Goal: Subscribe to service/newsletter

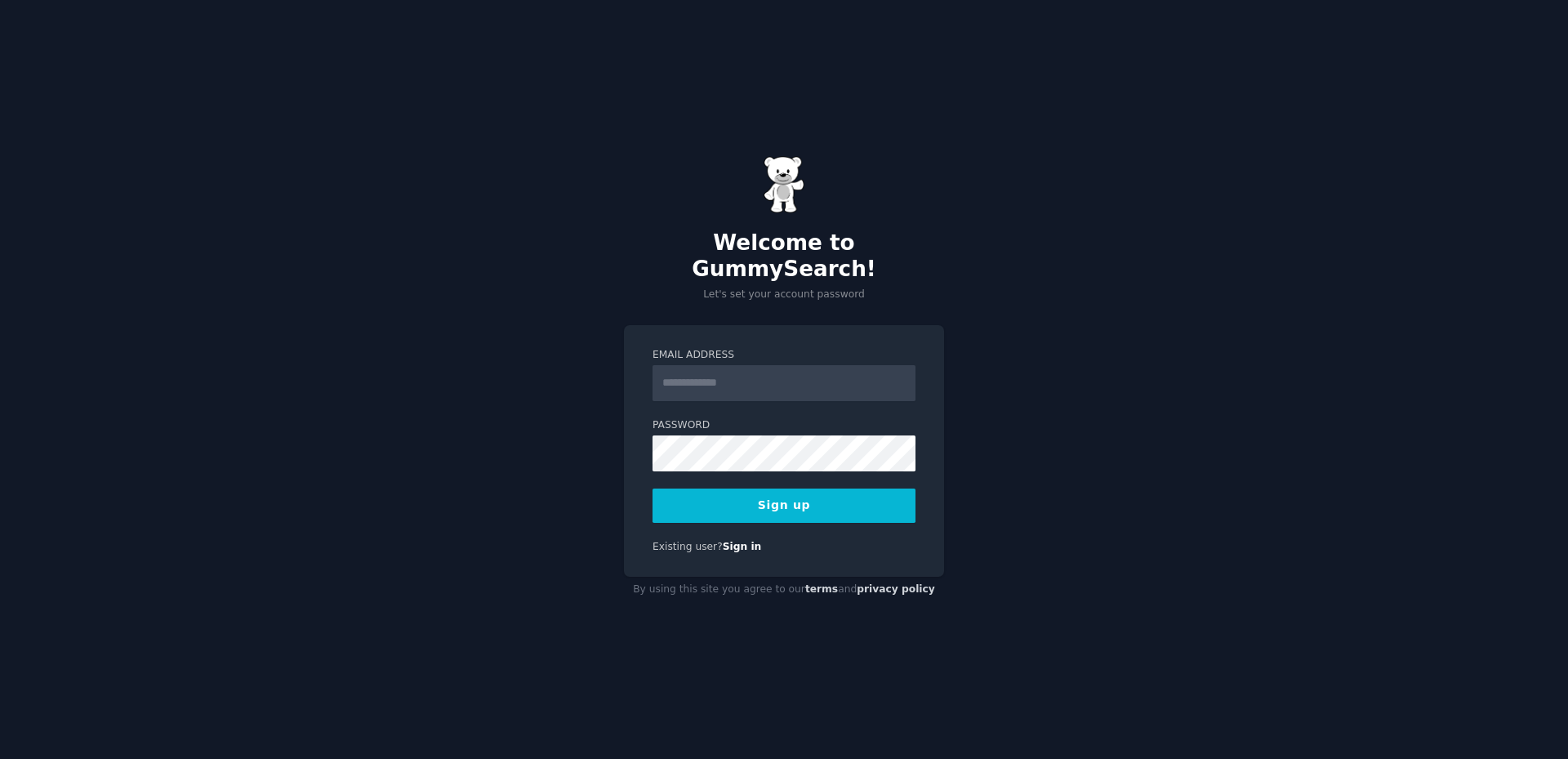
click at [720, 376] on input "Email Address" at bounding box center [784, 382] width 263 height 36
type input "**********"
click at [795, 494] on button "Sign up" at bounding box center [784, 505] width 263 height 34
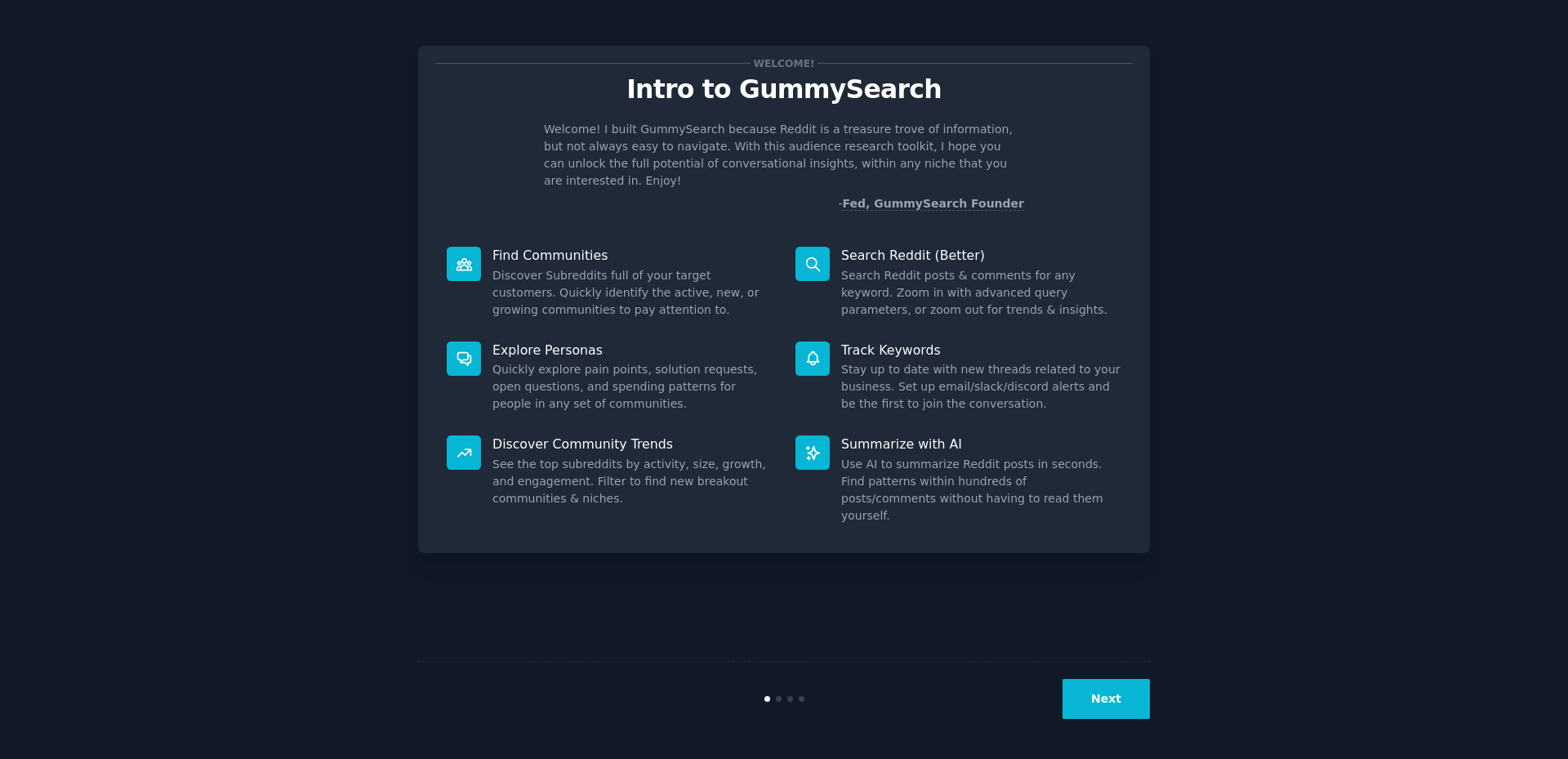
click at [1115, 705] on button "Next" at bounding box center [1106, 698] width 87 height 40
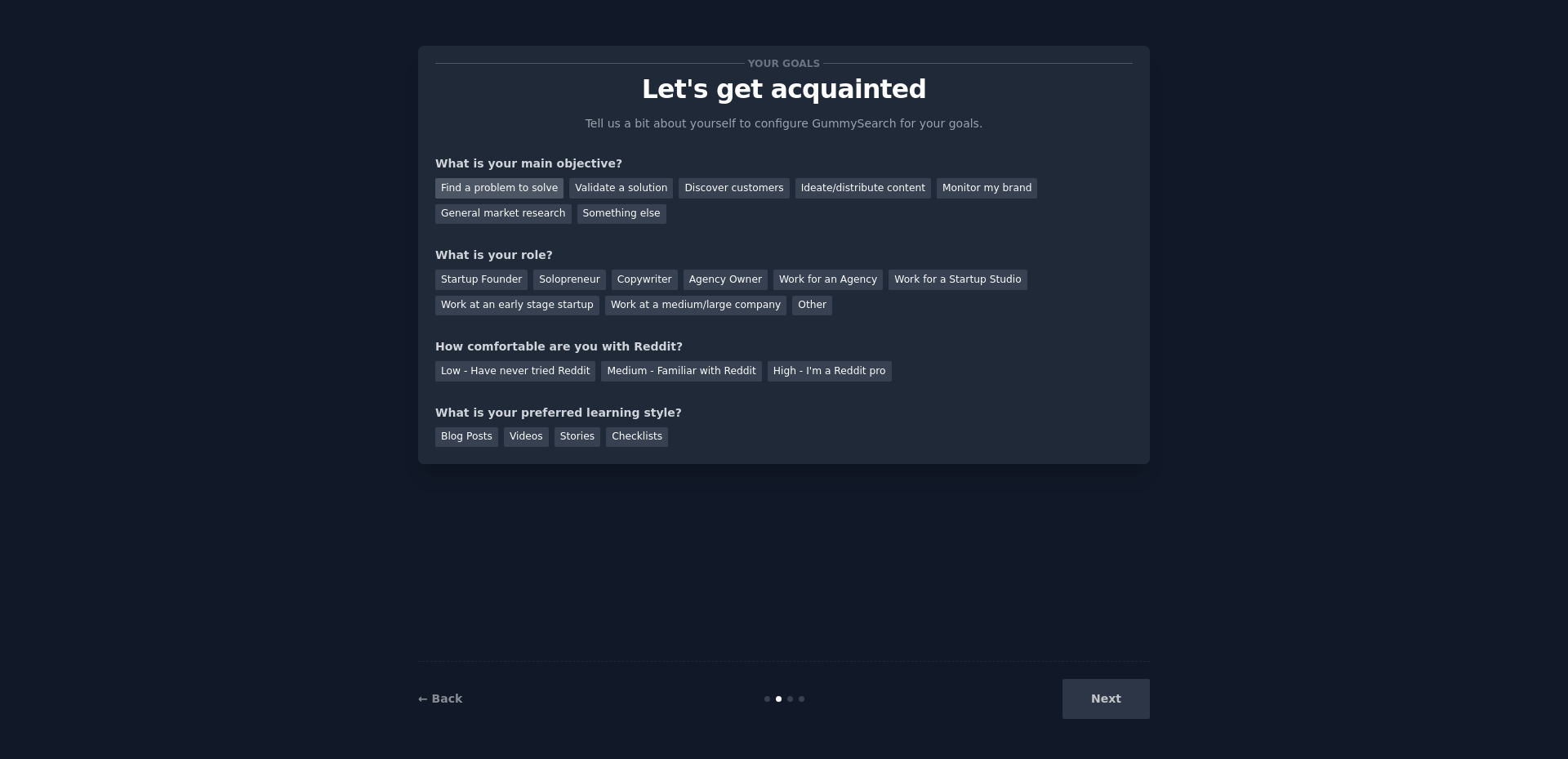
click at [500, 183] on div "Find a problem to solve" at bounding box center [499, 188] width 129 height 21
click at [593, 187] on div "Validate a solution" at bounding box center [621, 188] width 104 height 21
click at [504, 180] on div "Find a problem to solve" at bounding box center [499, 188] width 129 height 21
click at [485, 275] on div "Startup Founder" at bounding box center [481, 280] width 92 height 21
click at [489, 372] on div "Low - Have never tried Reddit" at bounding box center [515, 371] width 160 height 21
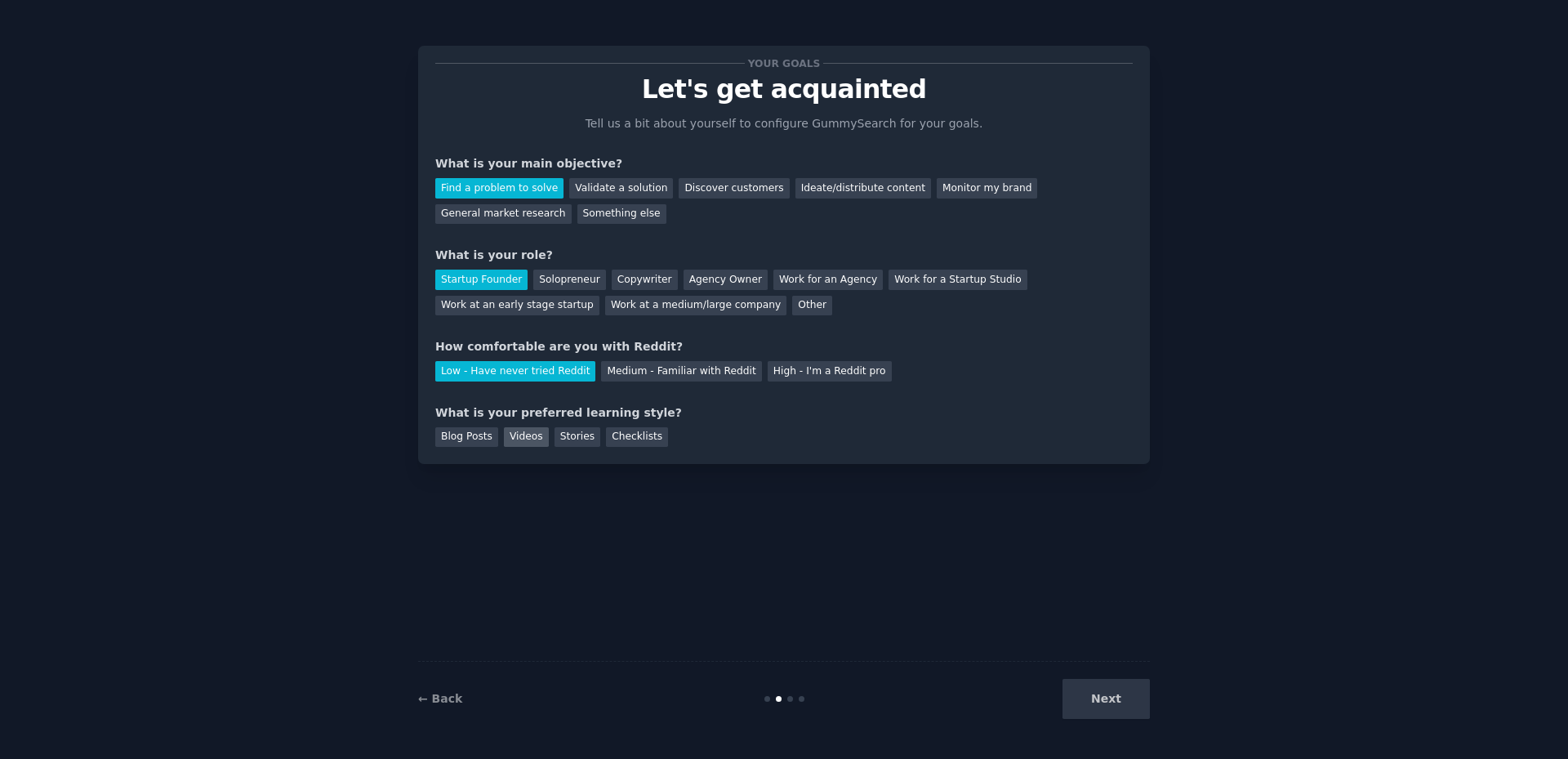
click at [521, 435] on div "Videos" at bounding box center [526, 437] width 45 height 21
click at [1108, 688] on button "Next" at bounding box center [1106, 698] width 87 height 40
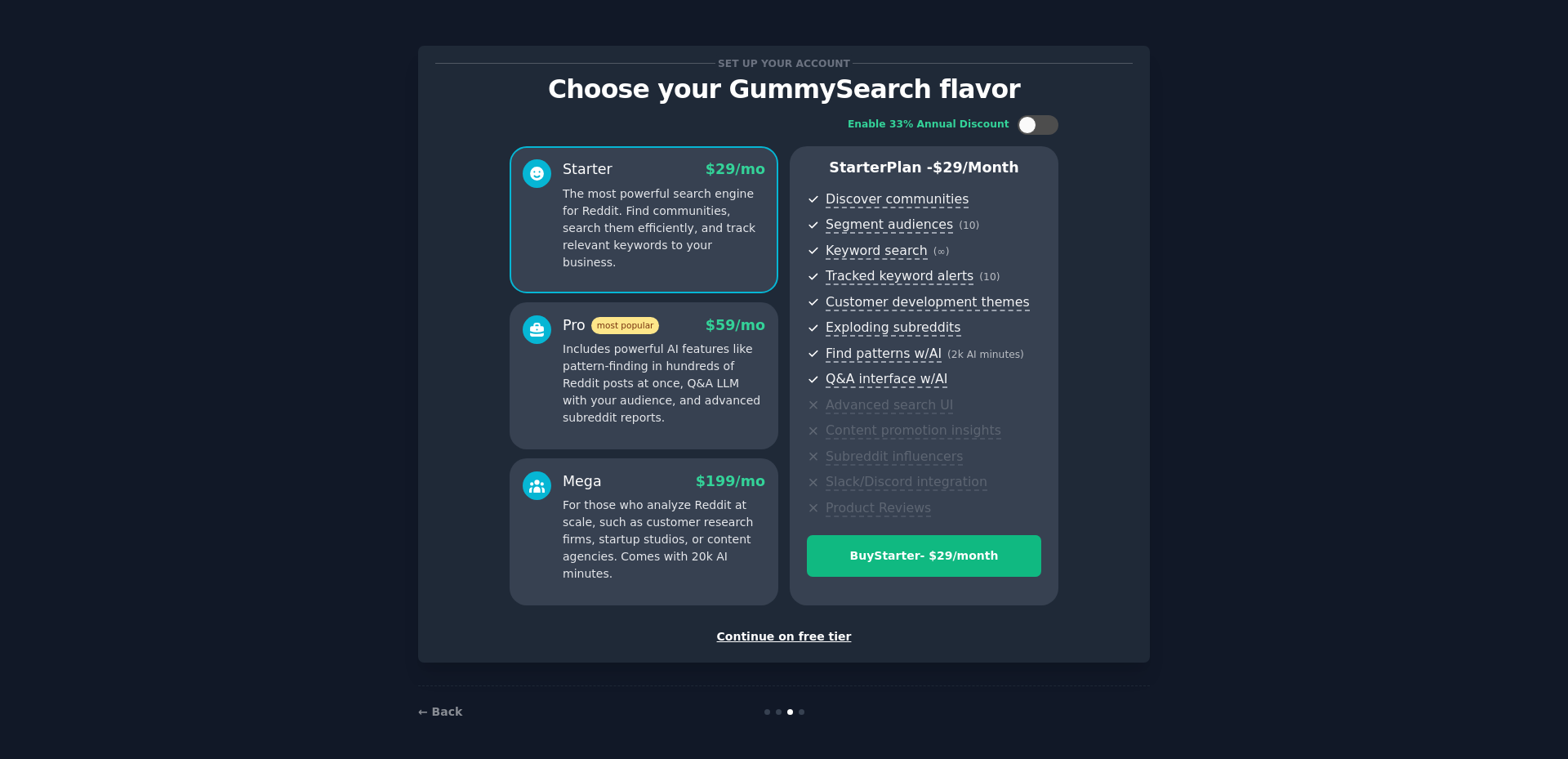
click at [781, 638] on div "Continue on free tier" at bounding box center [784, 636] width 698 height 17
